Goal: Check status: Check status

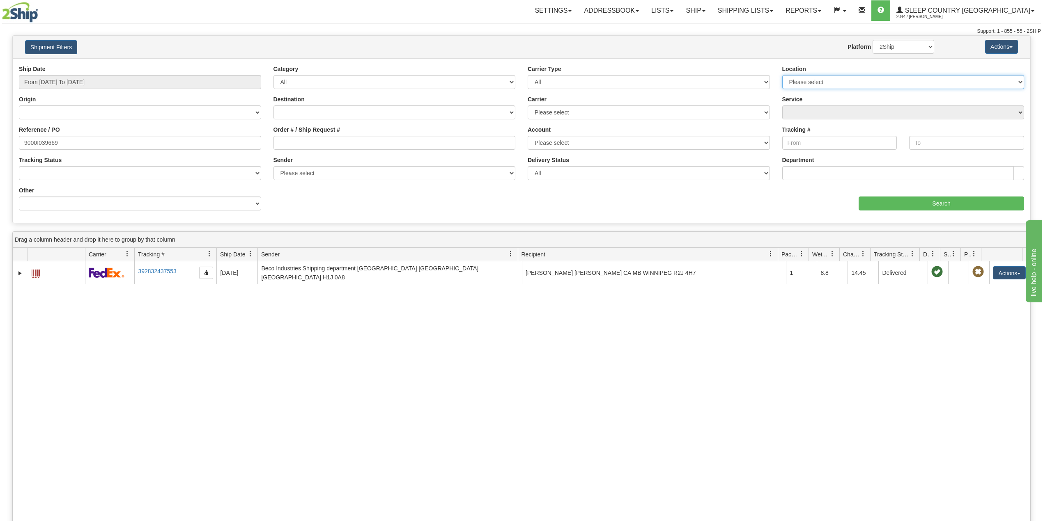
click at [861, 76] on select "Please select [GEOGRAPHIC_DATA] 921 922 93 94 97 390 915 916 98 902 95 96 90 91…" at bounding box center [903, 82] width 242 height 14
select select "7635"
click at [782, 75] on select "Please select [GEOGRAPHIC_DATA] 921 922 93 94 97 390 915 916 98 902 95 96 90 91…" at bounding box center [903, 82] width 242 height 14
click at [122, 150] on div "Reference / PO 9000I039669" at bounding box center [140, 141] width 254 height 30
drag, startPoint x: 125, startPoint y: 147, endPoint x: 5, endPoint y: 143, distance: 119.9
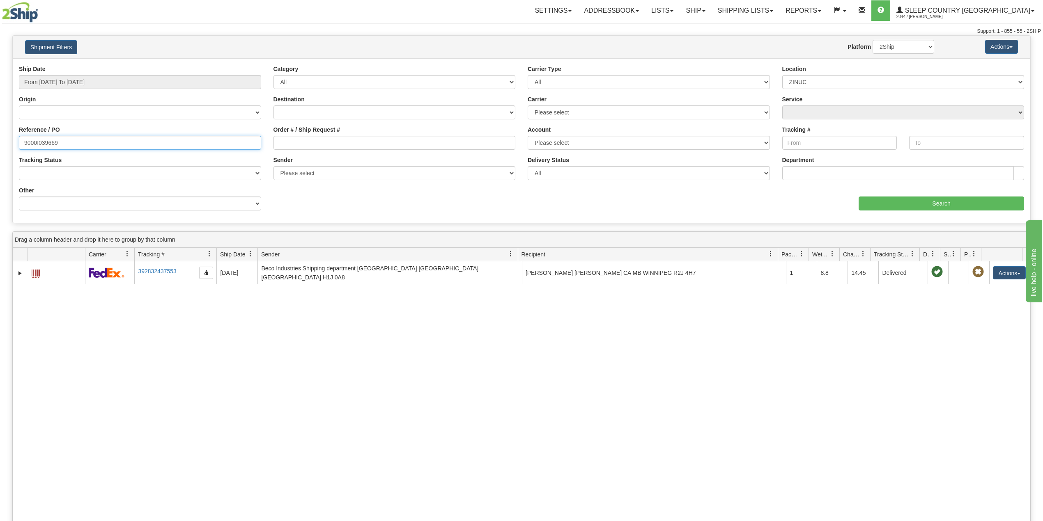
click at [2, 148] on div "Please wait... × Confirm Delete Delete Cancel × Confirm Delete Yes No Cancel × …" at bounding box center [521, 356] width 1043 height 643
click at [881, 201] on input "Search" at bounding box center [940, 204] width 165 height 14
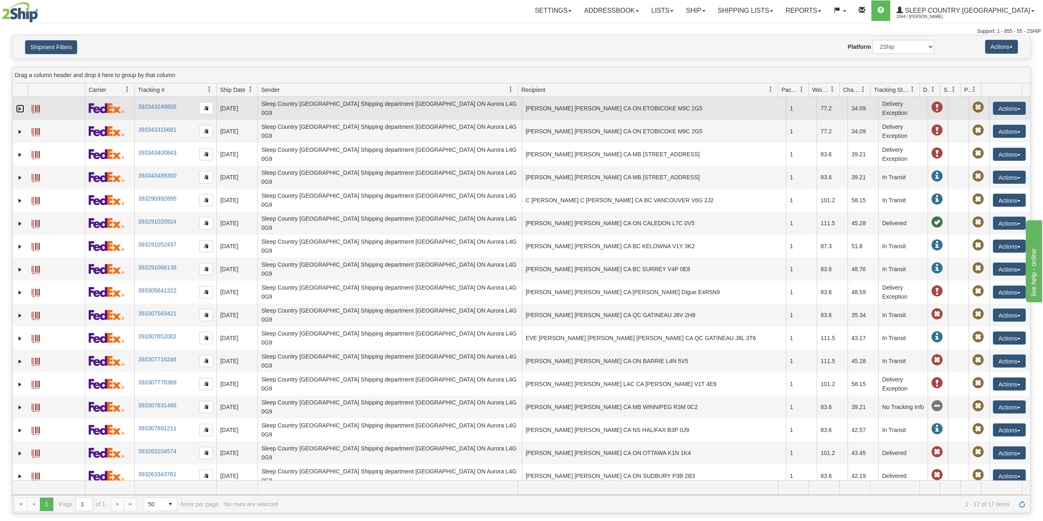
click at [21, 108] on link "Expand" at bounding box center [20, 109] width 8 height 8
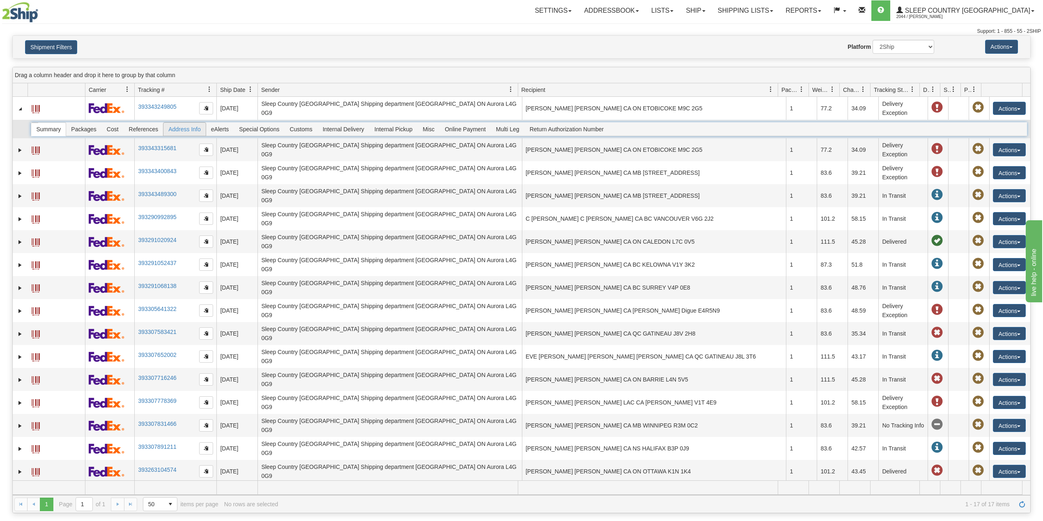
click at [172, 128] on span "Address Info" at bounding box center [184, 129] width 42 height 13
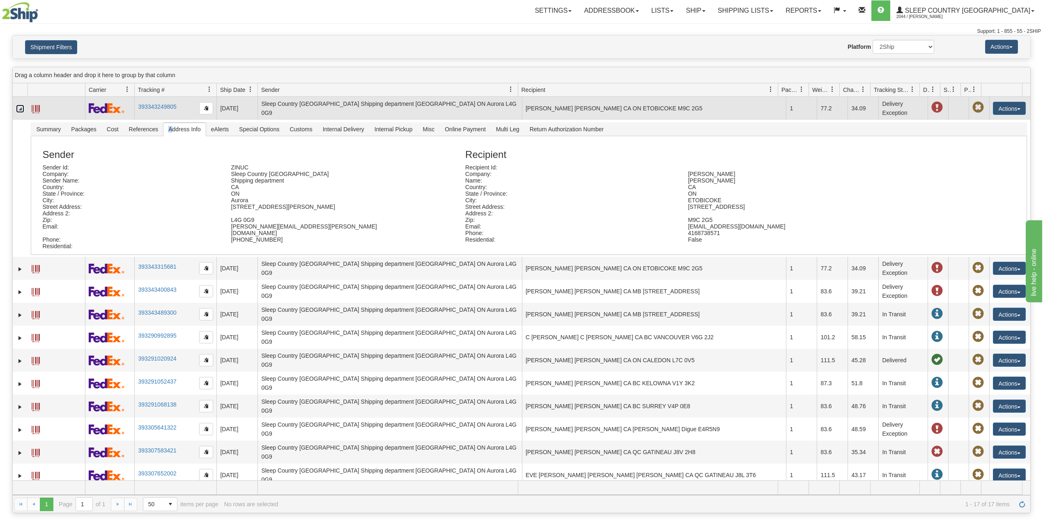
click at [16, 112] on link "Collapse" at bounding box center [20, 109] width 8 height 8
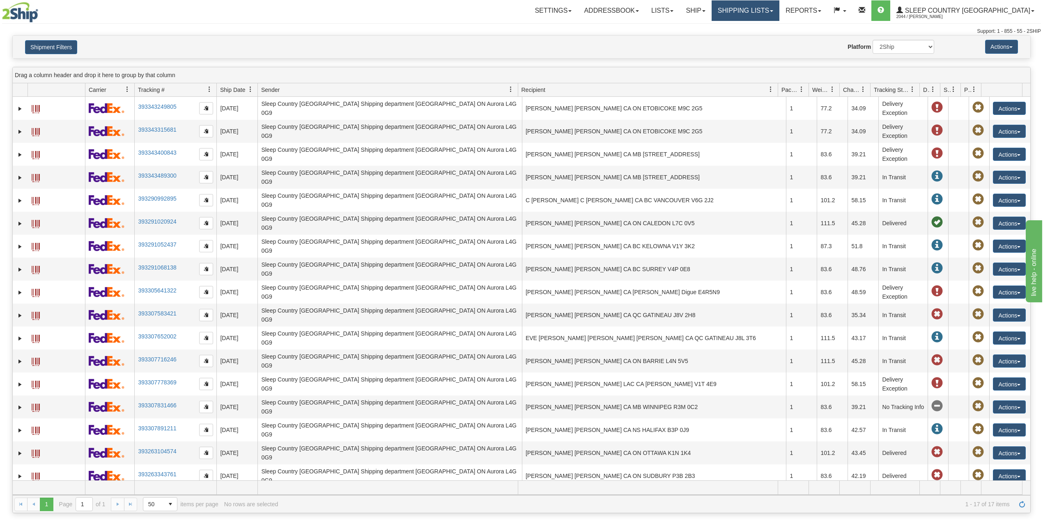
click at [761, 11] on link "Shipping lists" at bounding box center [745, 10] width 68 height 21
click at [767, 35] on link "Search Shipment History" at bounding box center [739, 39] width 80 height 11
